Goal: Transaction & Acquisition: Purchase product/service

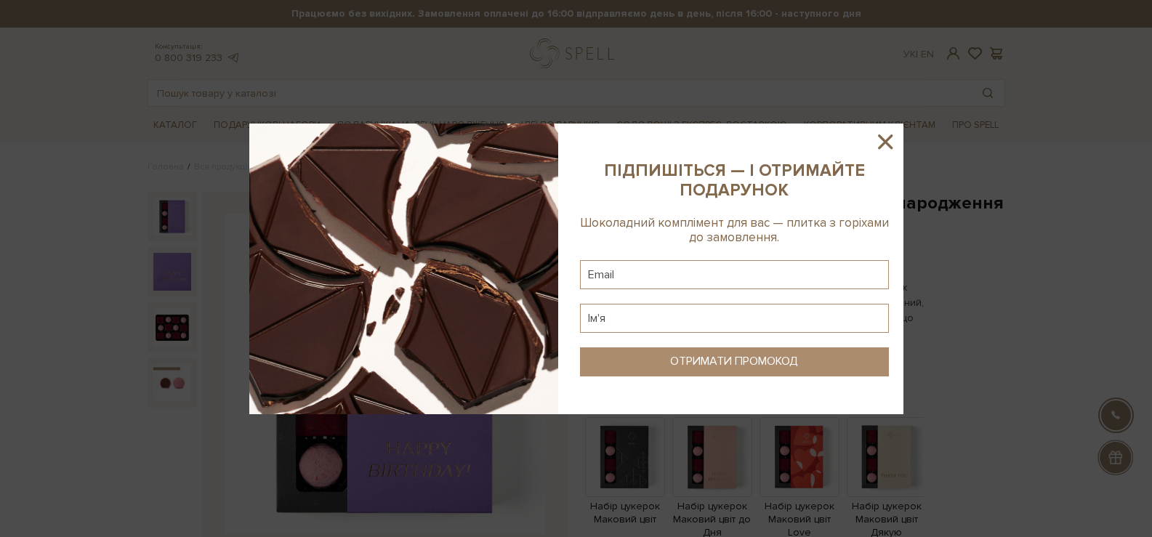
click at [885, 145] on icon at bounding box center [885, 141] width 25 height 25
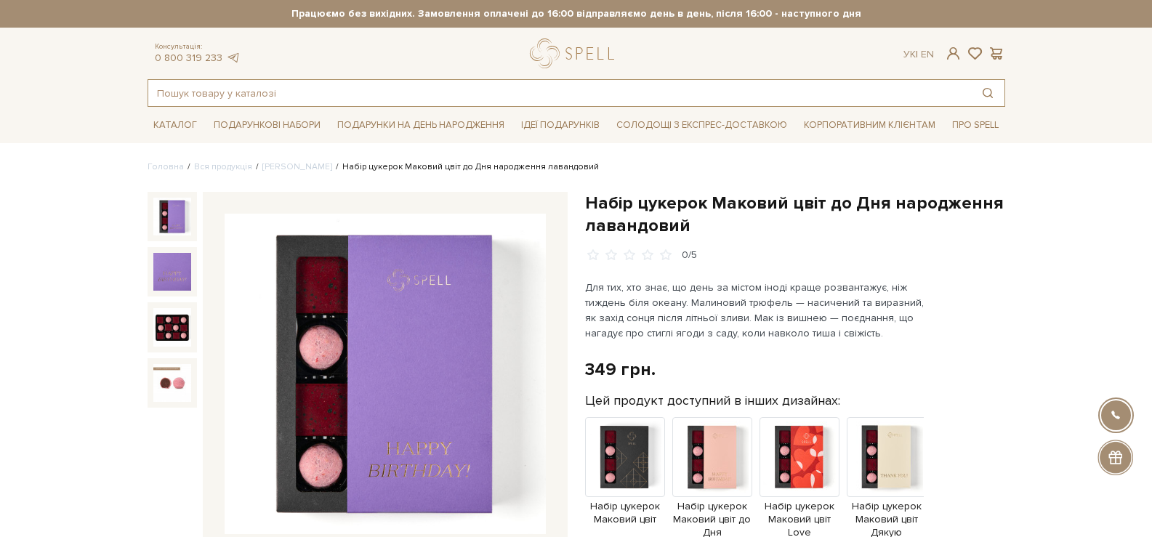
click at [214, 96] on input "text" at bounding box center [559, 93] width 822 height 26
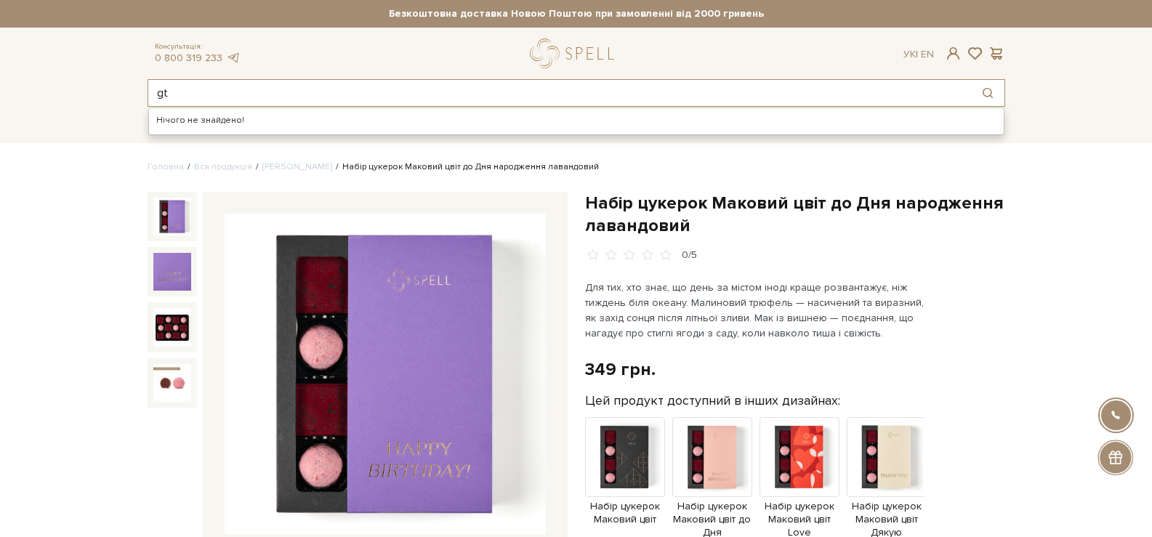
type input "g"
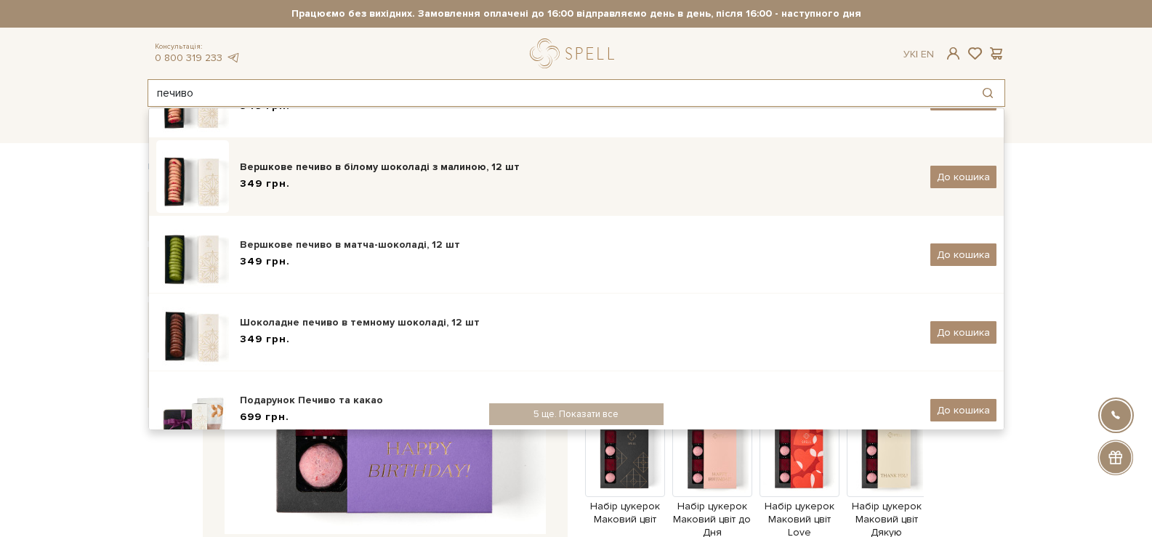
scroll to position [135, 0]
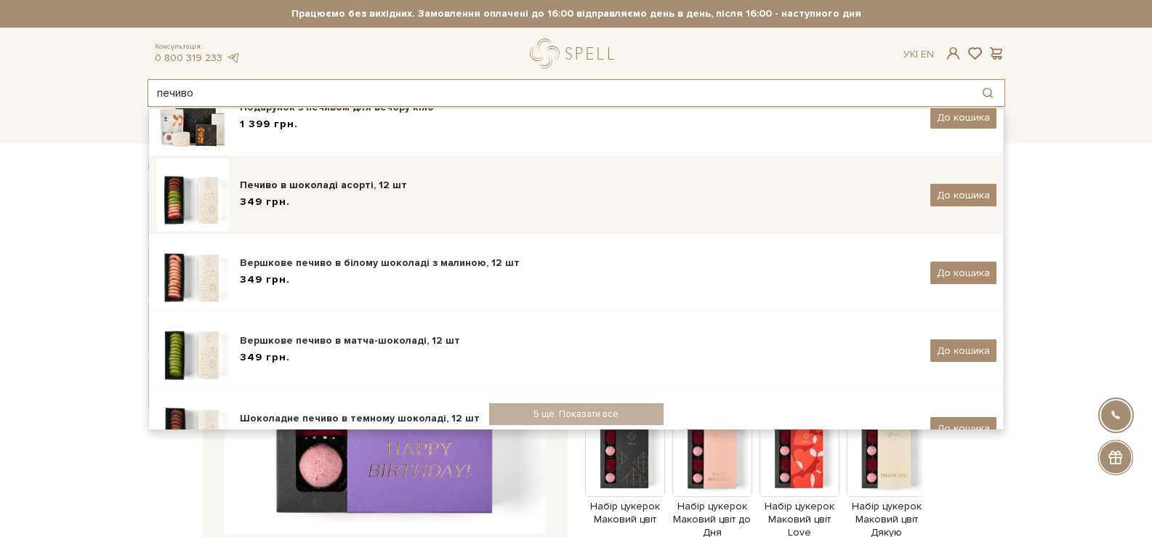
type input "печиво"
click at [323, 174] on div "Печиво в шоколаді асорті, 12 шт 349 грн. До кошика" at bounding box center [576, 194] width 840 height 73
